Goal: Check status: Check status

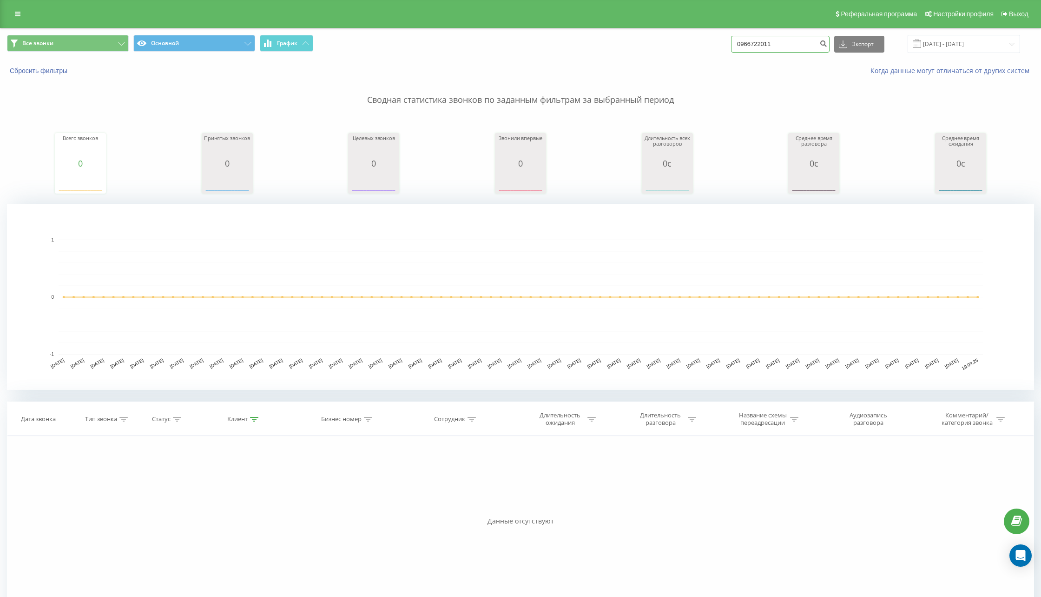
drag, startPoint x: 807, startPoint y: 43, endPoint x: 693, endPoint y: 42, distance: 113.4
click at [693, 42] on div "Все звонки Основной График 0966722011 Экспорт .csv .xls .xlsx 19.06.2025 - 19.0…" at bounding box center [520, 44] width 1027 height 18
paste input "673803982"
type input "0673803982"
click at [828, 45] on icon "submit" at bounding box center [824, 43] width 8 height 6
